Goal: Task Accomplishment & Management: Complete application form

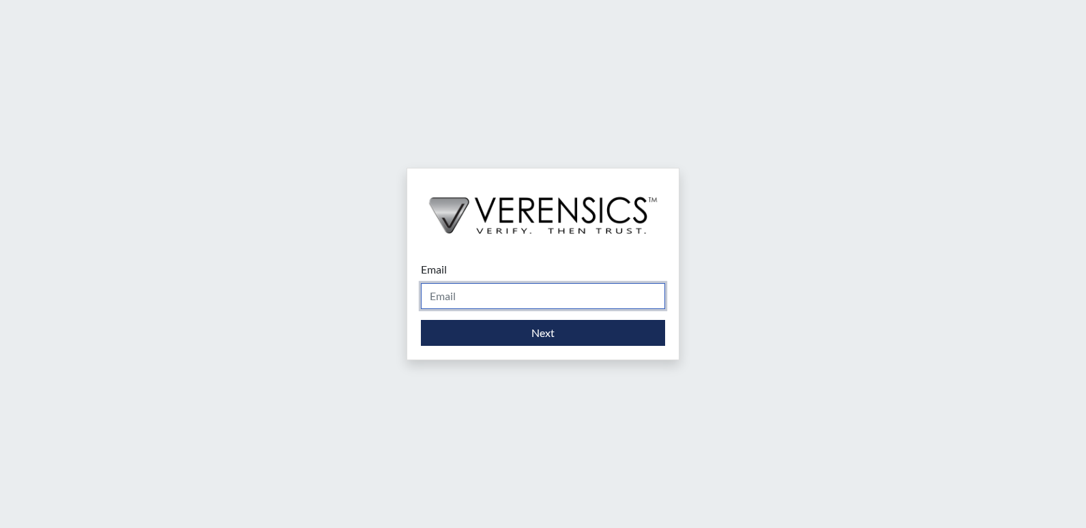
click at [469, 291] on input "Email" at bounding box center [543, 296] width 244 height 26
type input "[PERSON_NAME][EMAIL_ADDRESS][PERSON_NAME][DOMAIN_NAME]"
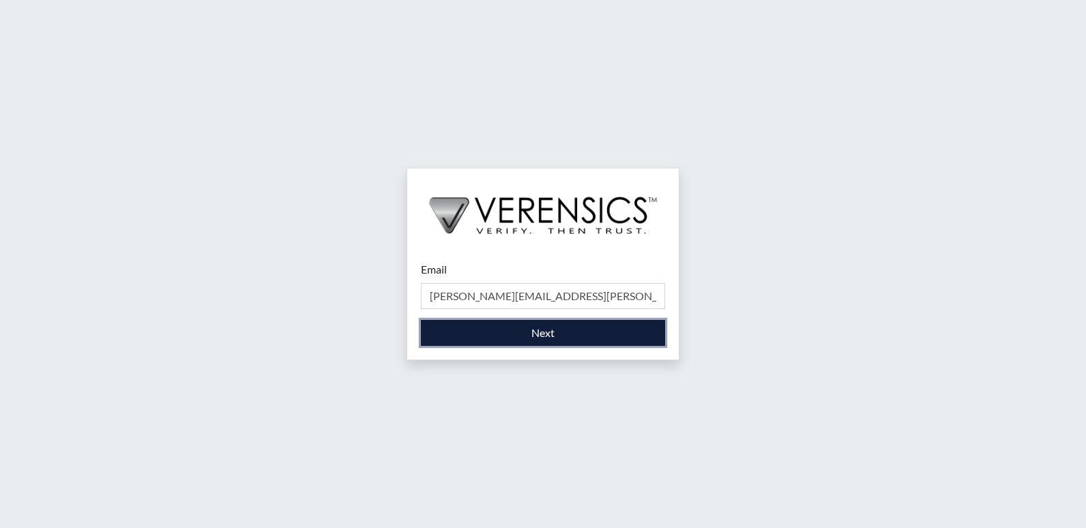
click at [516, 334] on button "Next" at bounding box center [543, 333] width 244 height 26
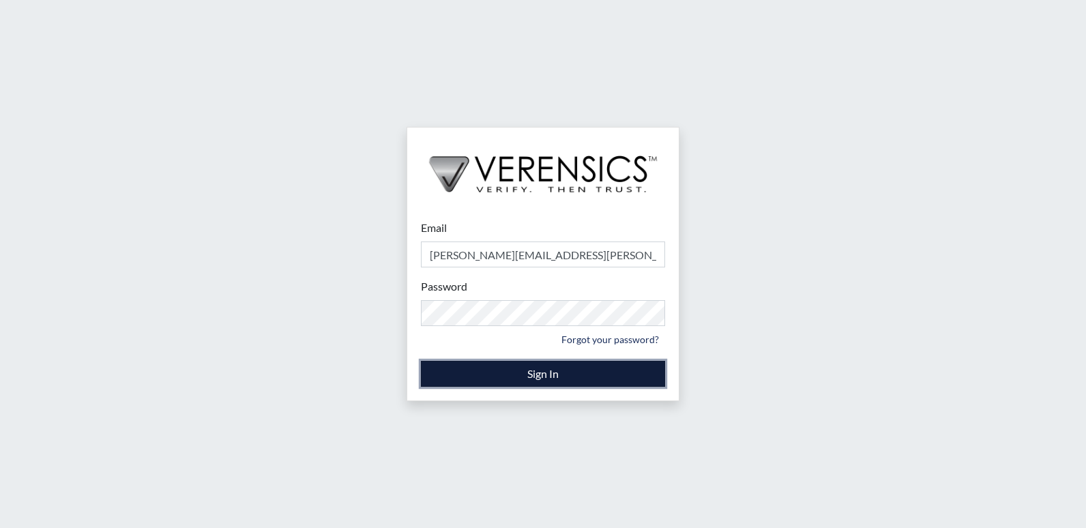
click at [486, 367] on button "Sign In" at bounding box center [543, 374] width 244 height 26
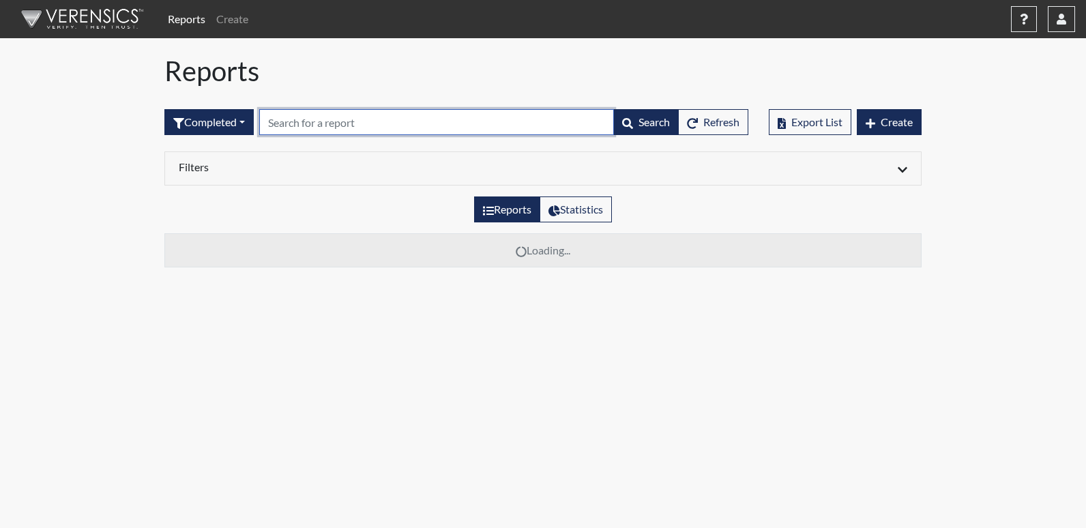
click at [359, 121] on input "text" at bounding box center [436, 122] width 355 height 26
drag, startPoint x: 319, startPoint y: 121, endPoint x: 257, endPoint y: 121, distance: 61.4
click at [257, 122] on form "Completed All Created Sent by email In Progress Declined Completed LQJ0521 Sear…" at bounding box center [456, 122] width 584 height 26
type input "LQJ0521"
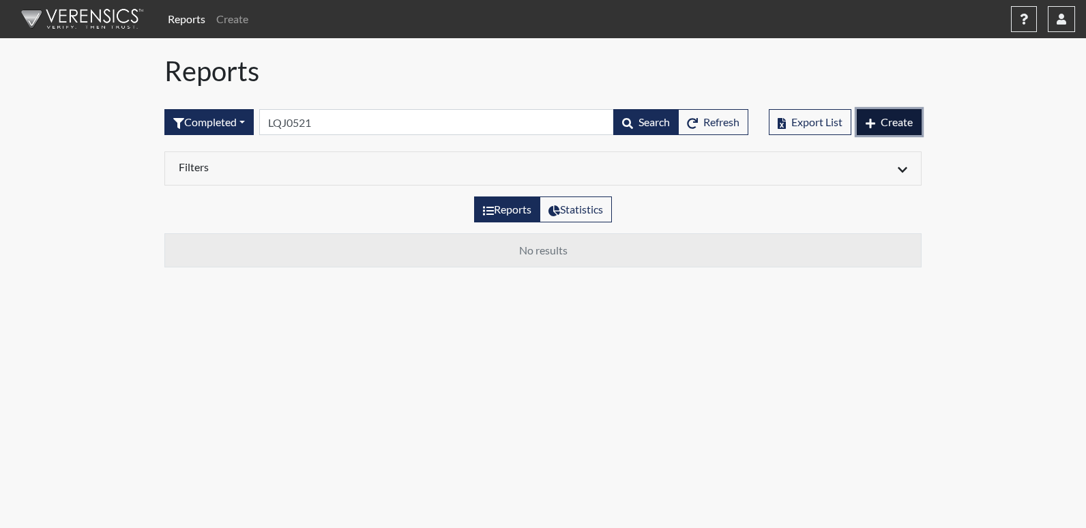
click at [886, 123] on span "Create" at bounding box center [897, 121] width 32 height 13
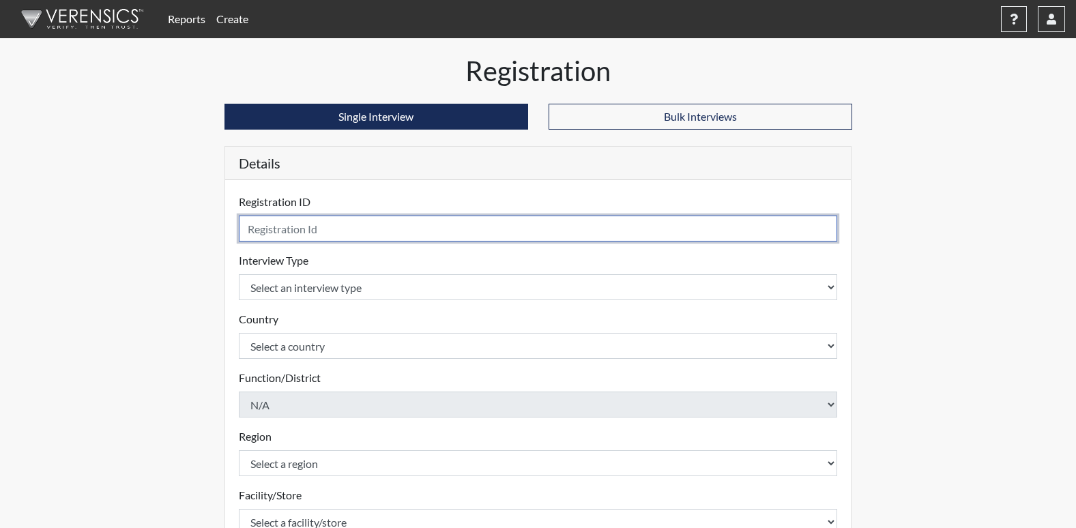
click at [328, 235] on input "text" at bounding box center [538, 229] width 599 height 26
paste input "LQJ0521"
type input "LQJ0521"
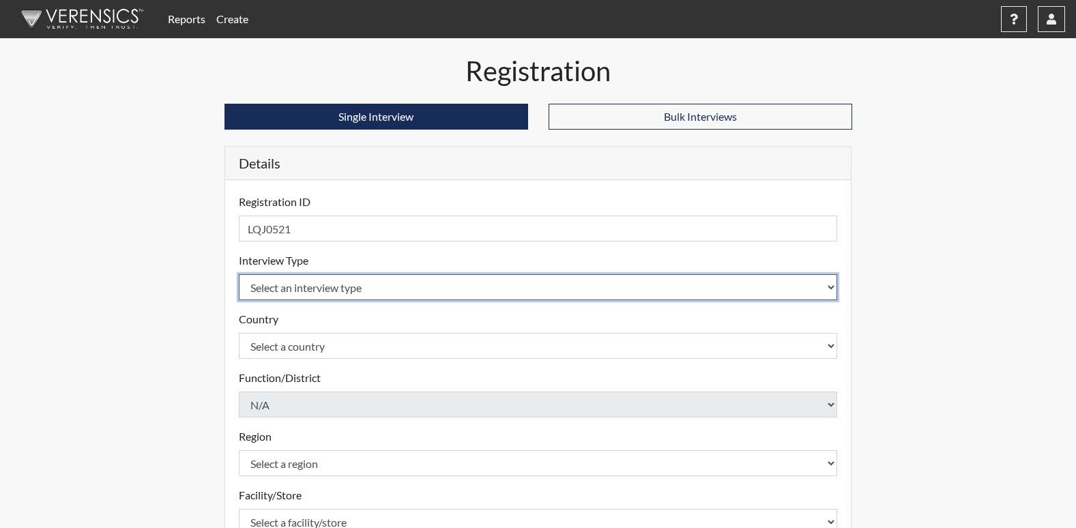
click at [336, 294] on select "Select an interview type Corrections Pre-Employment" at bounding box center [538, 287] width 599 height 26
select select "ff733e93-e1bf-11ea-9c9f-0eff0cf7eb8f"
click at [239, 274] on select "Select an interview type Corrections Pre-Employment" at bounding box center [538, 287] width 599 height 26
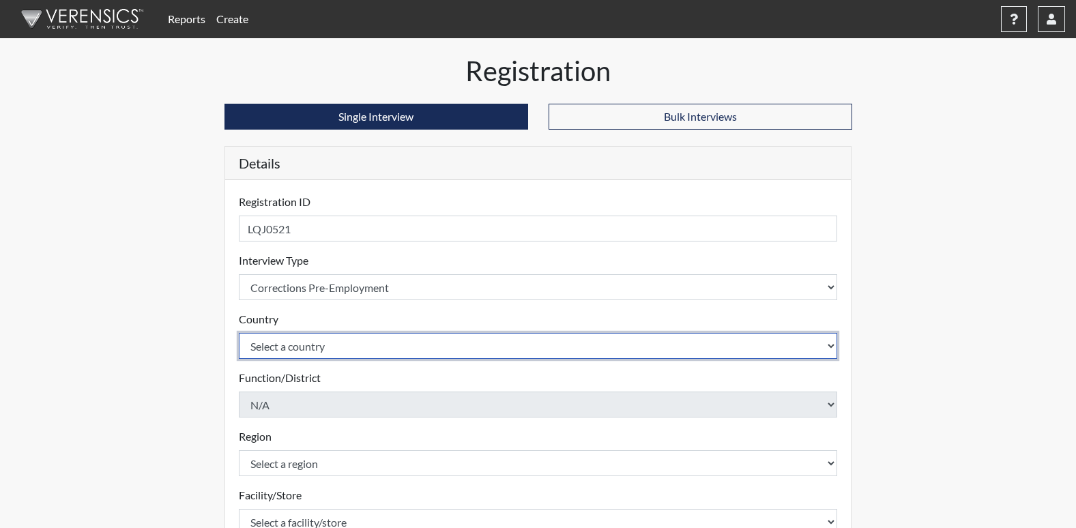
click at [306, 353] on select "Select a country [GEOGRAPHIC_DATA] [GEOGRAPHIC_DATA]" at bounding box center [538, 346] width 599 height 26
select select "united-states-of-[GEOGRAPHIC_DATA]"
click at [239, 333] on select "Select a country [GEOGRAPHIC_DATA] [GEOGRAPHIC_DATA]" at bounding box center [538, 346] width 599 height 26
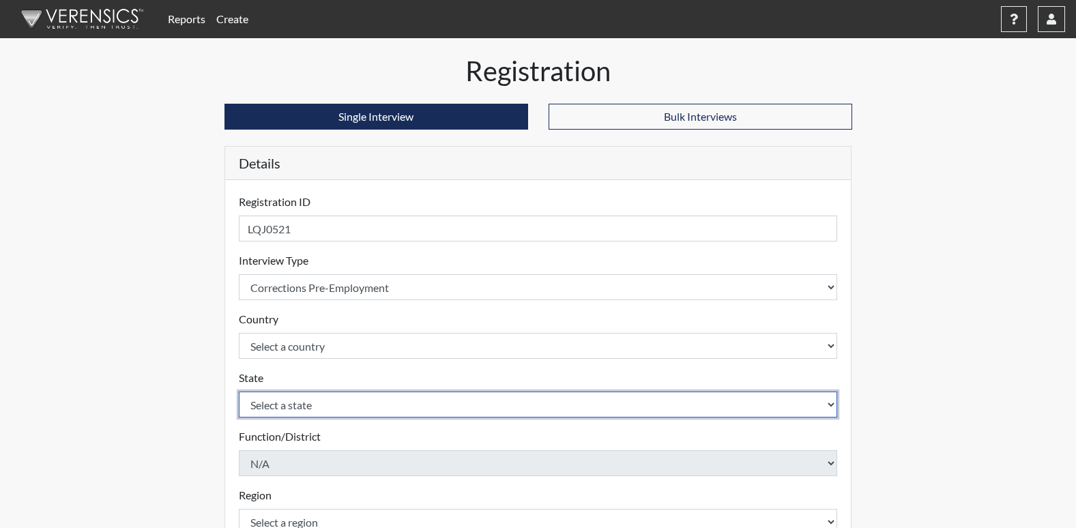
click at [308, 402] on select "Select a state [US_STATE] [US_STATE] [US_STATE] [US_STATE] [US_STATE] [US_STATE…" at bounding box center [538, 405] width 599 height 26
select select "GA"
click at [239, 392] on select "Select a state [US_STATE] [US_STATE] [US_STATE] [US_STATE] [US_STATE] [US_STATE…" at bounding box center [538, 405] width 599 height 26
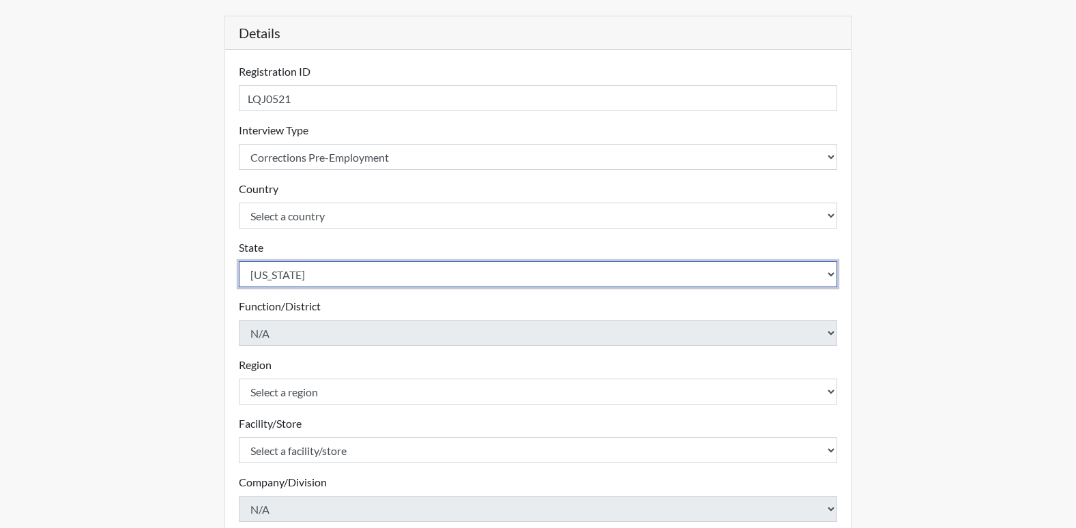
scroll to position [205, 0]
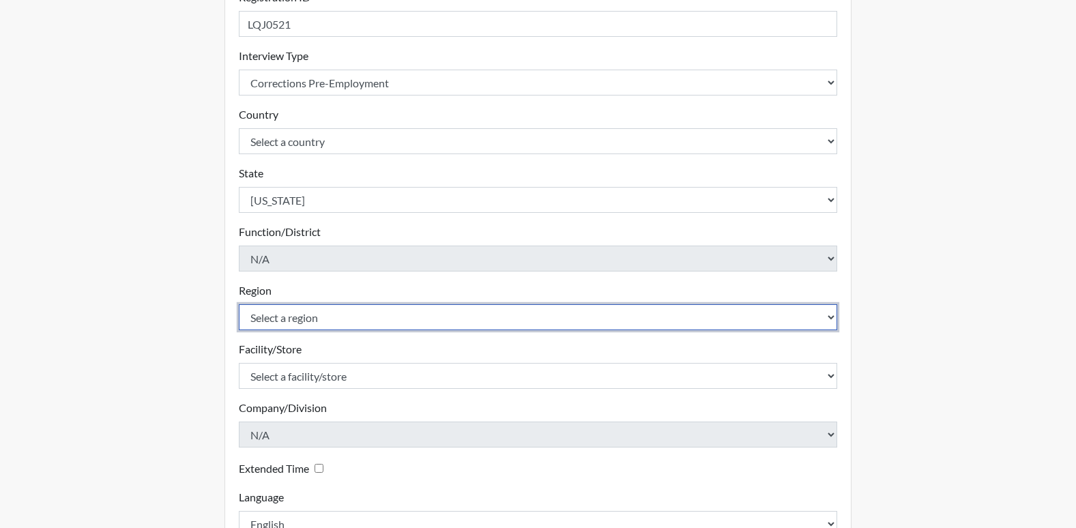
click at [331, 314] on select "Select a region [GEOGRAPHIC_DATA]" at bounding box center [538, 317] width 599 height 26
select select "8bdab1f8-09d2-48bf-ae6d-f2dae3084107"
click at [239, 304] on select "Select a region [GEOGRAPHIC_DATA]" at bounding box center [538, 317] width 599 height 26
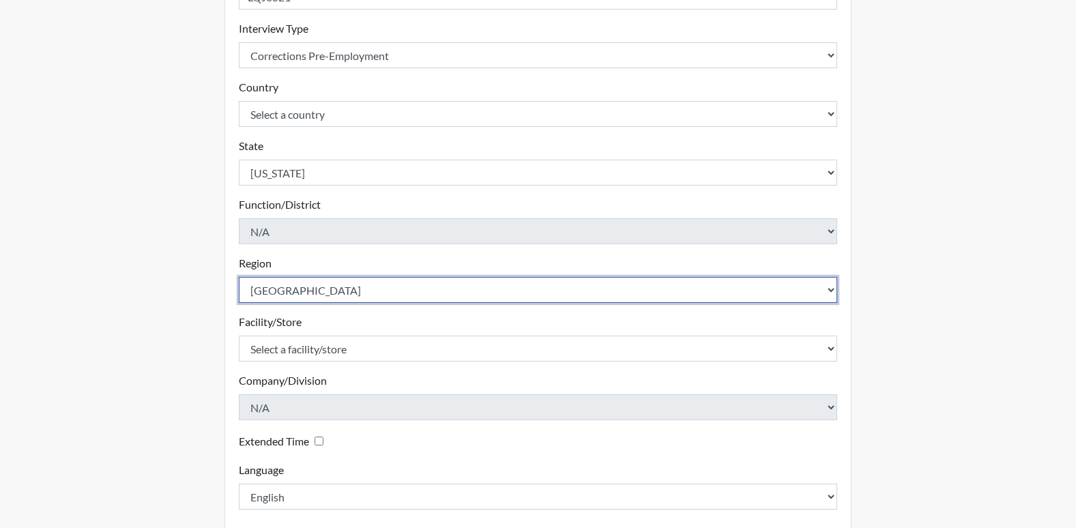
scroll to position [273, 0]
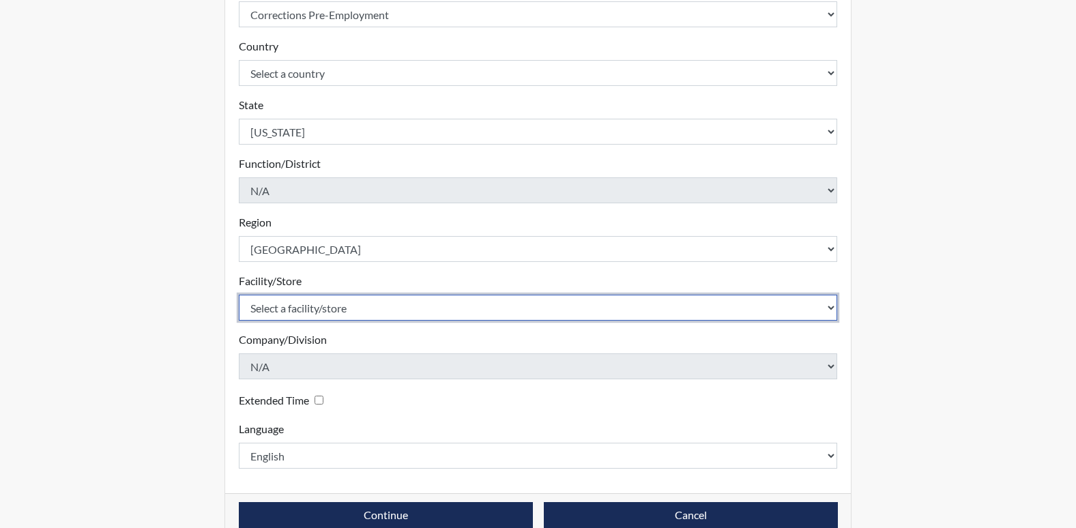
click at [353, 311] on select "Select a facility/store [US_STATE][GEOGRAPHIC_DATA]" at bounding box center [538, 308] width 599 height 26
select select "fe407943-bc9d-4ba8-82b2-0fc87c71e18f"
click at [239, 295] on select "Select a facility/store [US_STATE][GEOGRAPHIC_DATA]" at bounding box center [538, 308] width 599 height 26
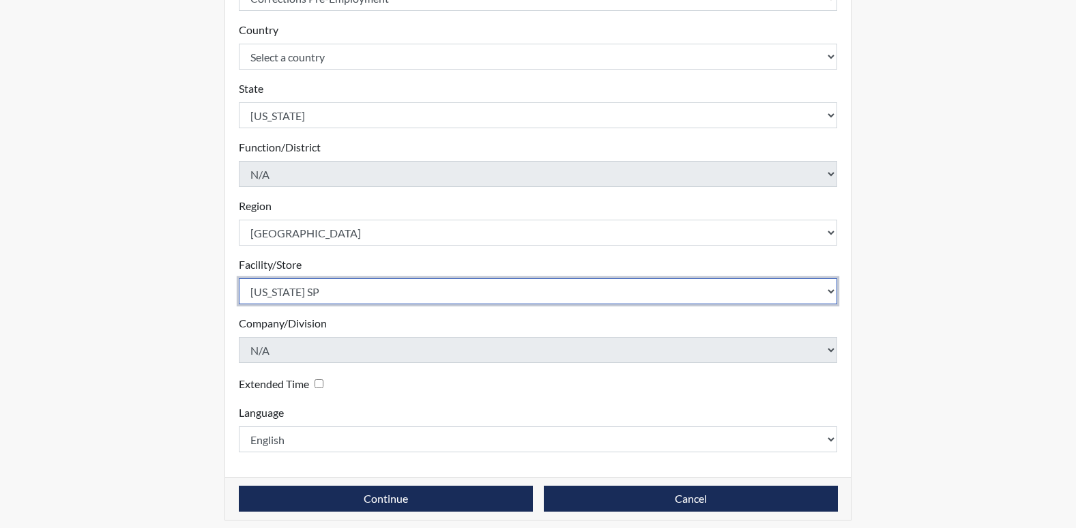
scroll to position [298, 0]
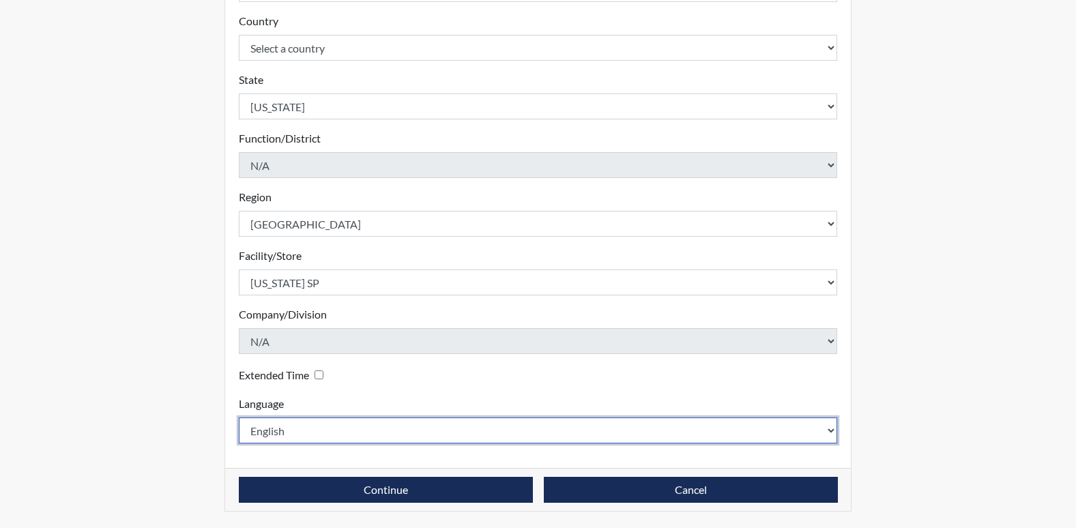
click at [293, 434] on select "English Spanish" at bounding box center [538, 430] width 599 height 26
click at [239, 417] on select "English Spanish" at bounding box center [538, 430] width 599 height 26
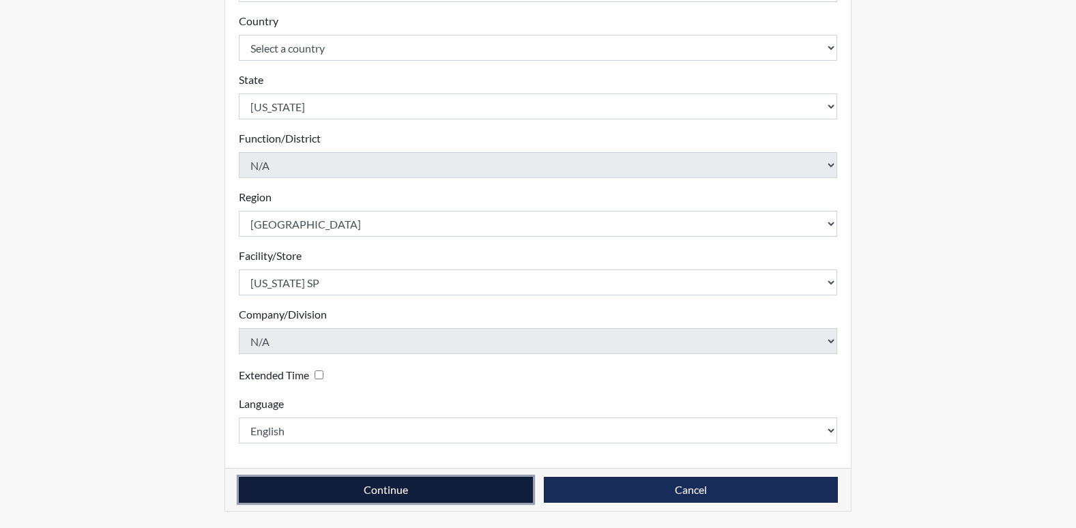
click at [458, 494] on button "Continue" at bounding box center [386, 490] width 294 height 26
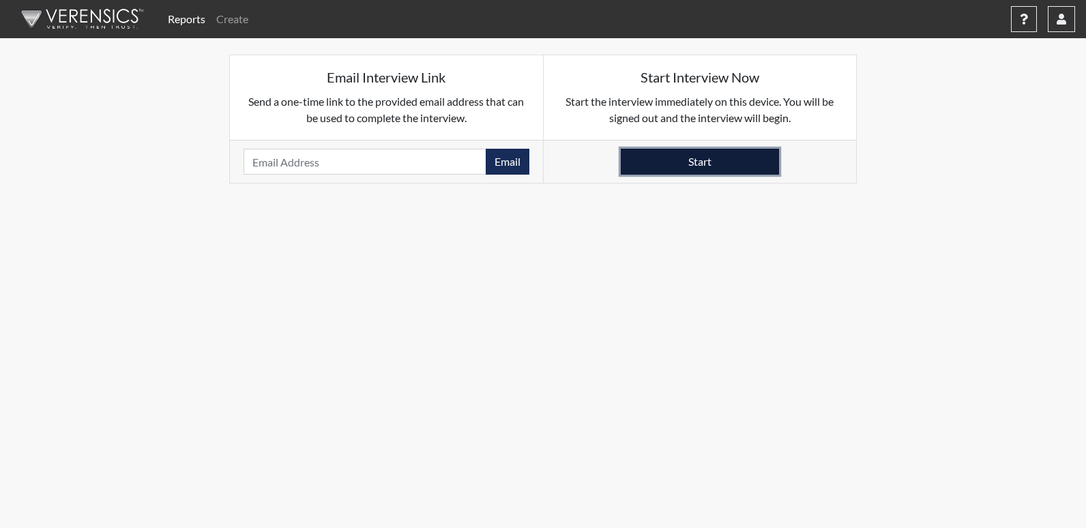
click at [647, 167] on button "Start" at bounding box center [700, 162] width 158 height 26
